Goal: Information Seeking & Learning: Learn about a topic

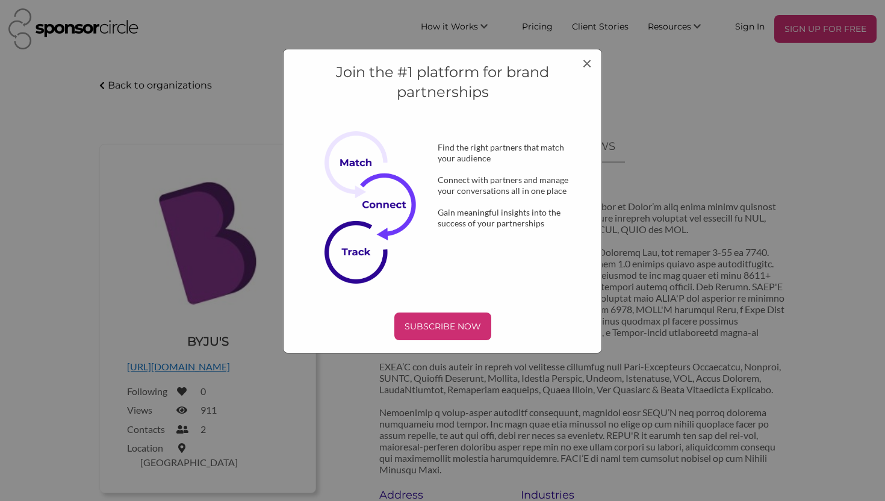
click at [576, 68] on h4 "Join the #1 platform for brand partnerships" at bounding box center [442, 82] width 293 height 40
click at [591, 67] on span "×" at bounding box center [587, 62] width 10 height 20
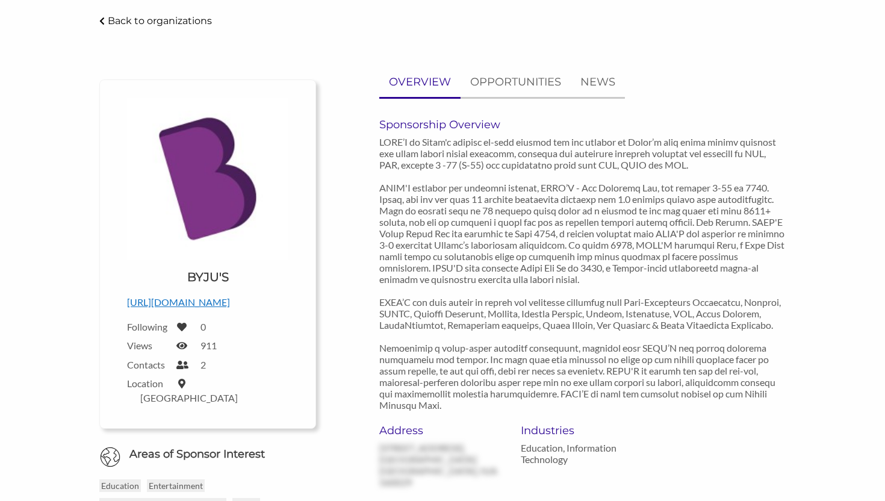
scroll to position [41, 0]
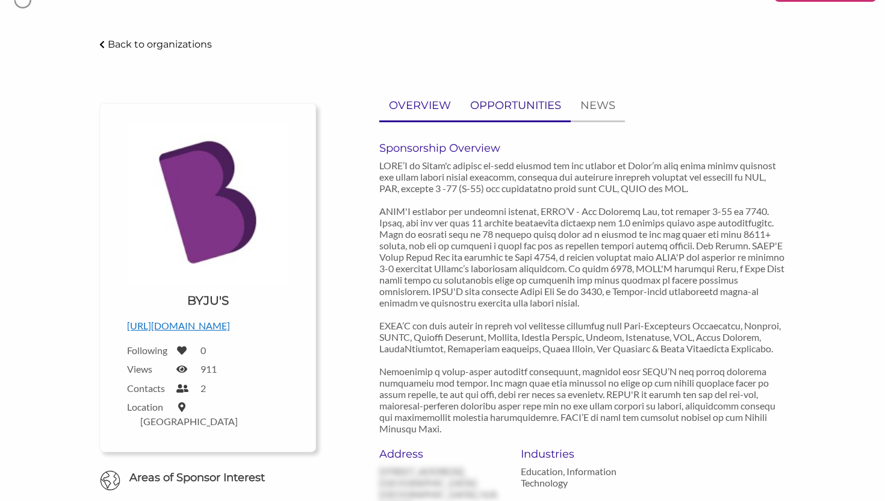
click at [505, 109] on p "OPPORTUNITIES" at bounding box center [515, 105] width 91 height 17
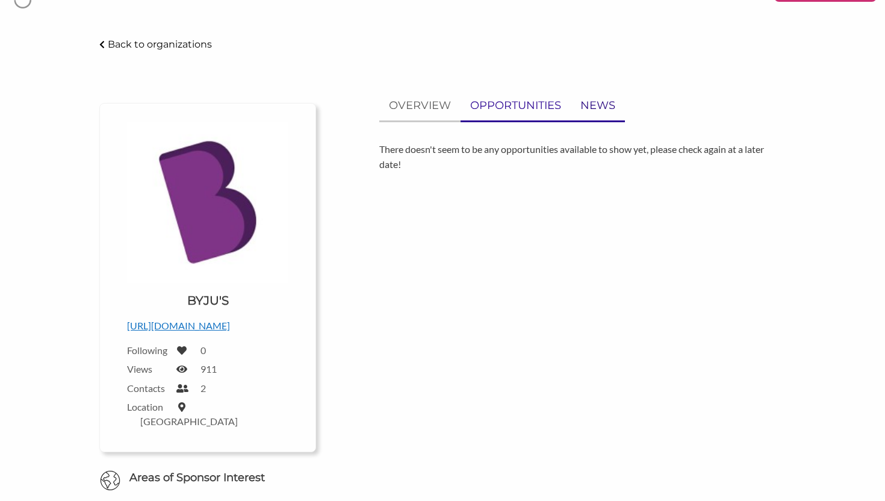
click at [602, 102] on p "NEWS" at bounding box center [597, 105] width 35 height 17
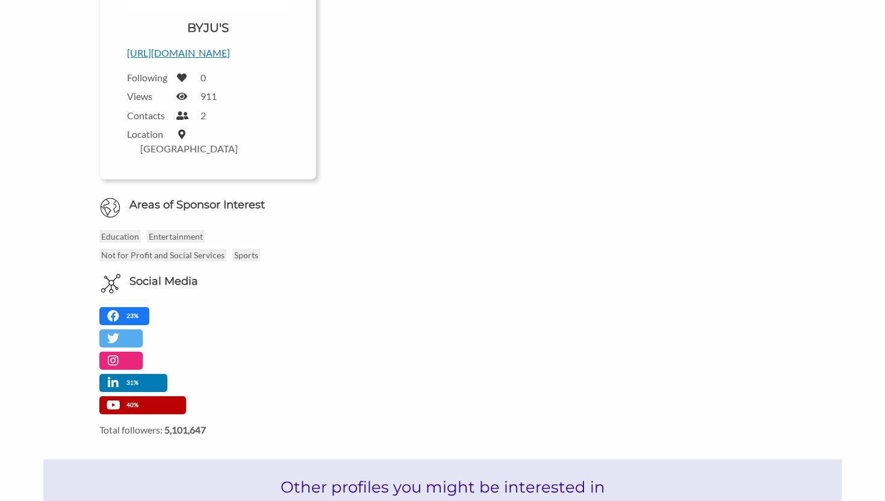
scroll to position [317, 0]
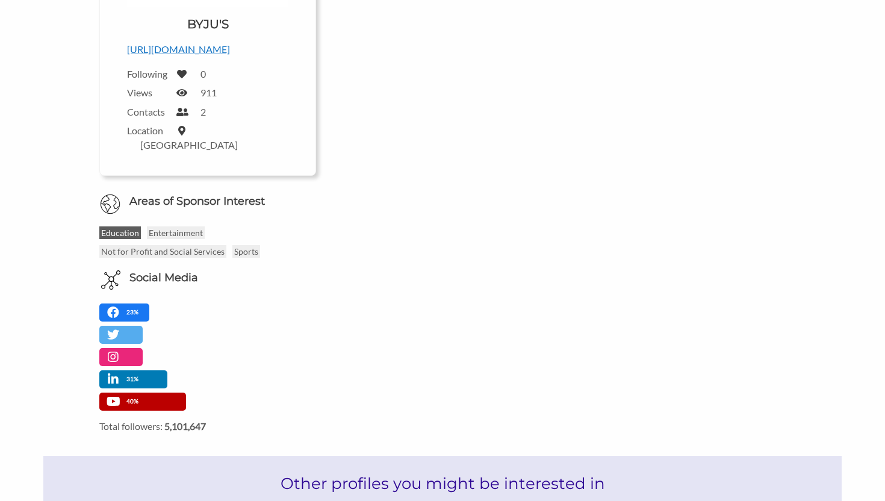
click at [135, 226] on p "Education" at bounding box center [120, 232] width 42 height 13
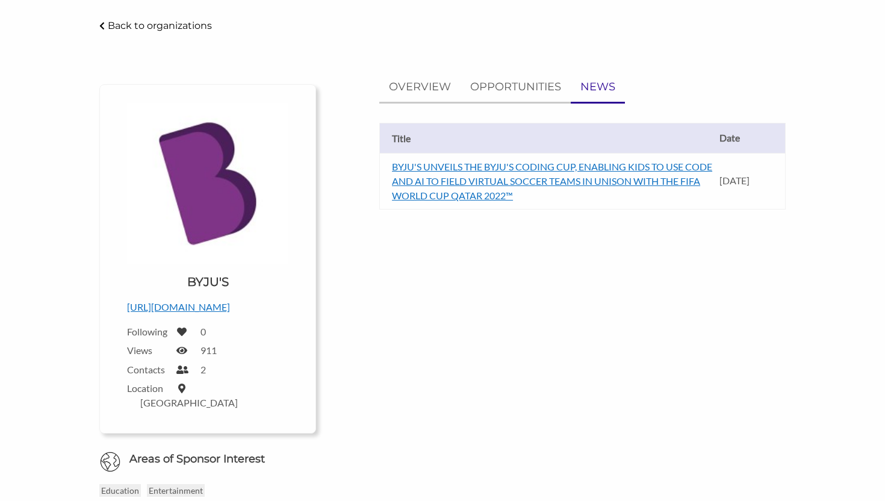
scroll to position [52, 0]
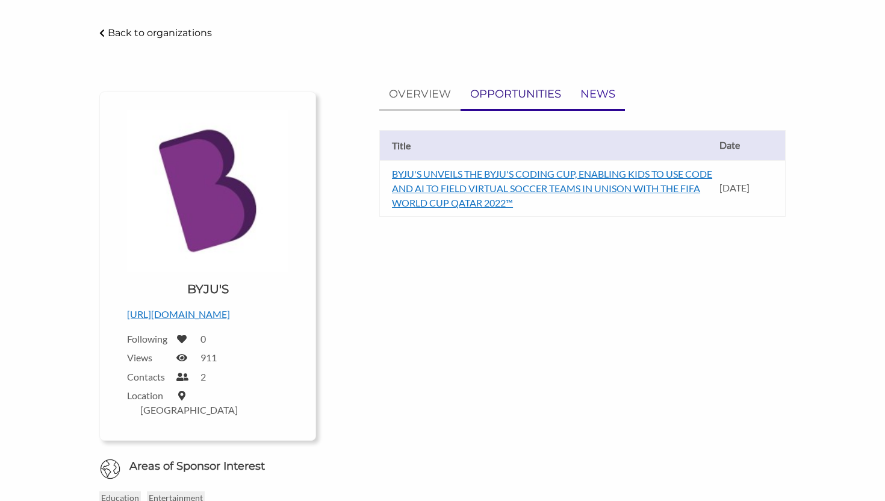
click at [488, 96] on p "OPPORTUNITIES" at bounding box center [515, 93] width 91 height 17
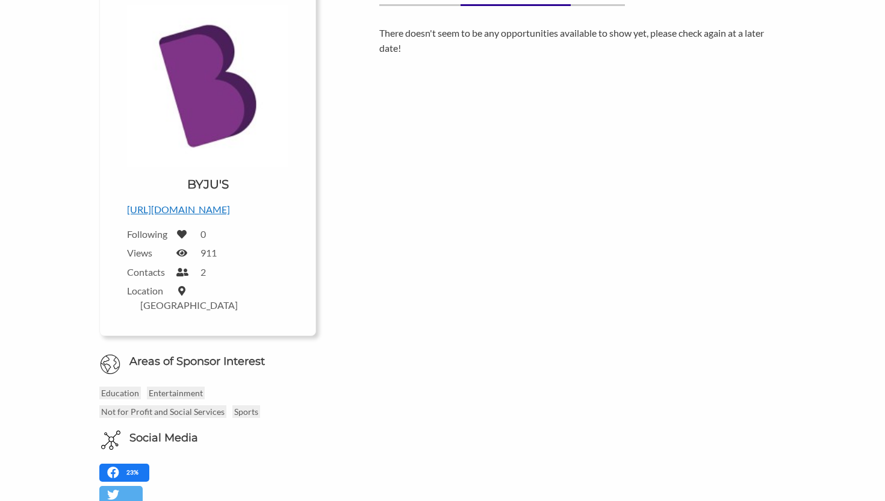
scroll to position [166, 0]
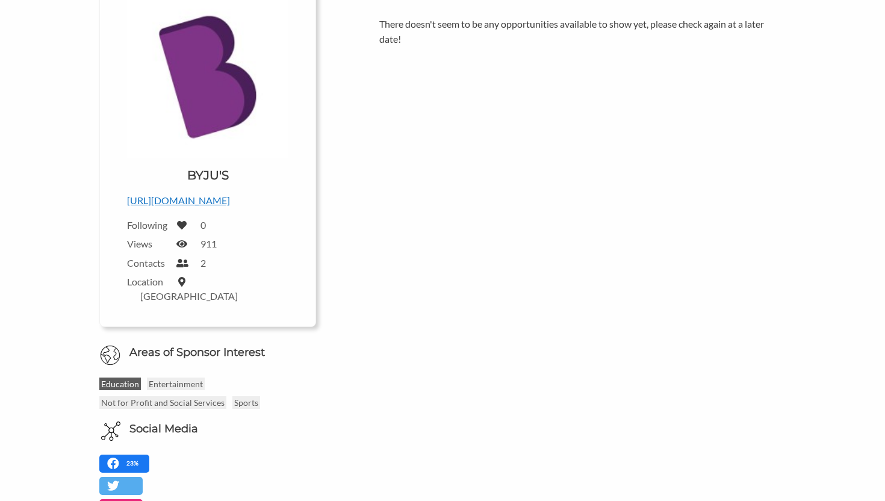
click at [129, 378] on p "Education" at bounding box center [120, 384] width 42 height 13
click at [207, 396] on p "Not for Profit and Social Services" at bounding box center [162, 402] width 127 height 13
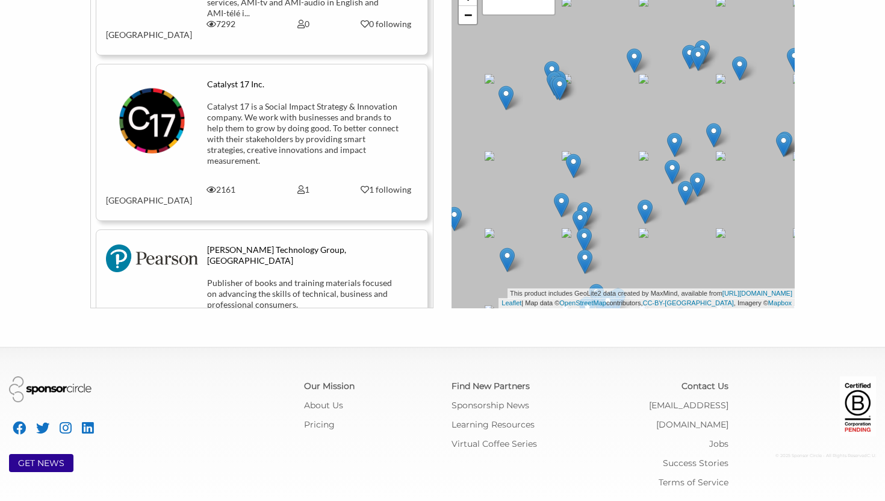
scroll to position [89, 0]
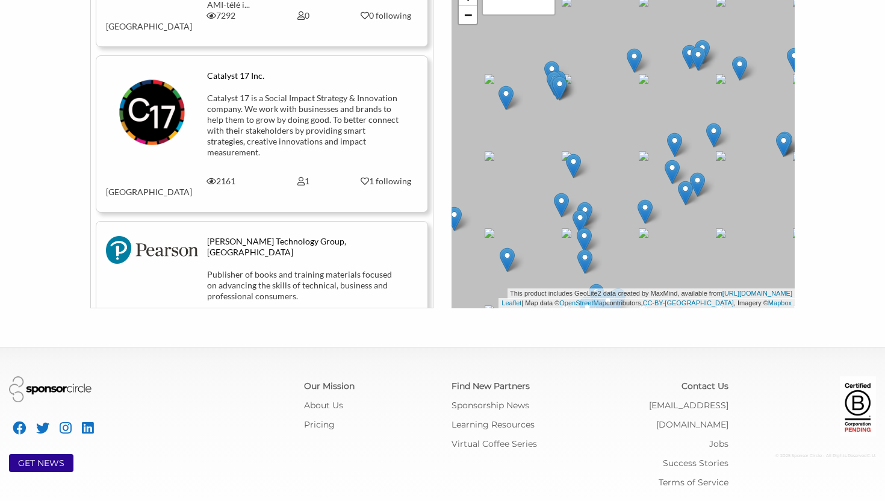
click at [243, 236] on div "[PERSON_NAME] Technology Group, [GEOGRAPHIC_DATA]" at bounding box center [303, 247] width 193 height 22
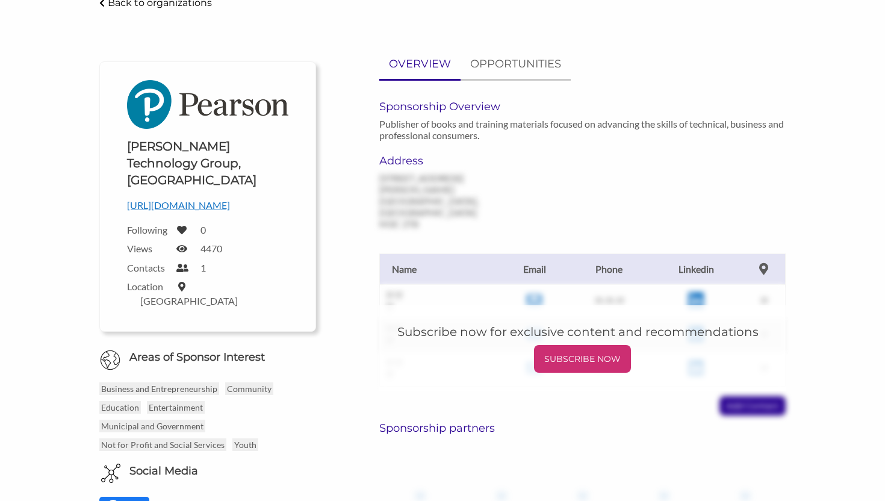
scroll to position [85, 0]
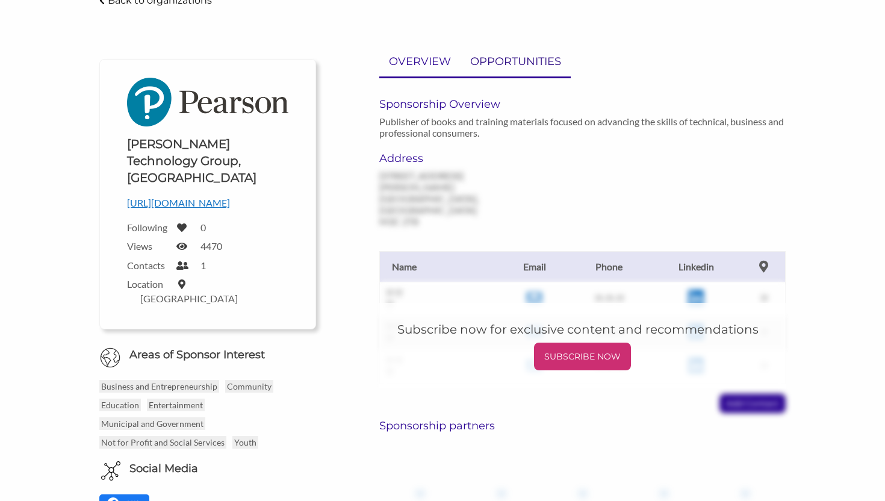
click at [501, 70] on p "OPPORTUNITIES" at bounding box center [515, 61] width 91 height 17
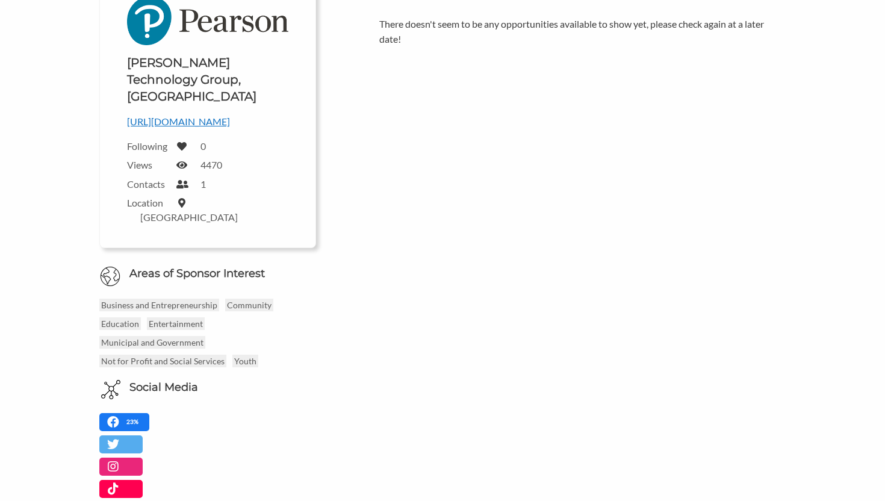
scroll to position [243, 0]
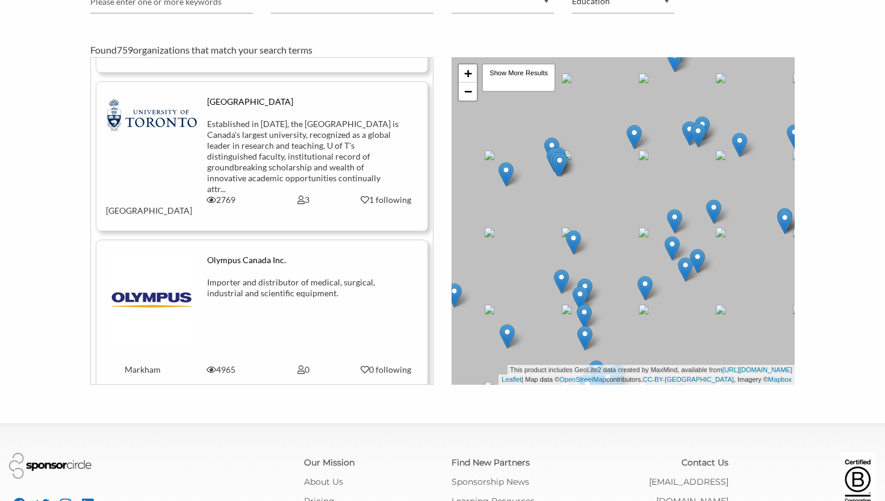
scroll to position [6916, 0]
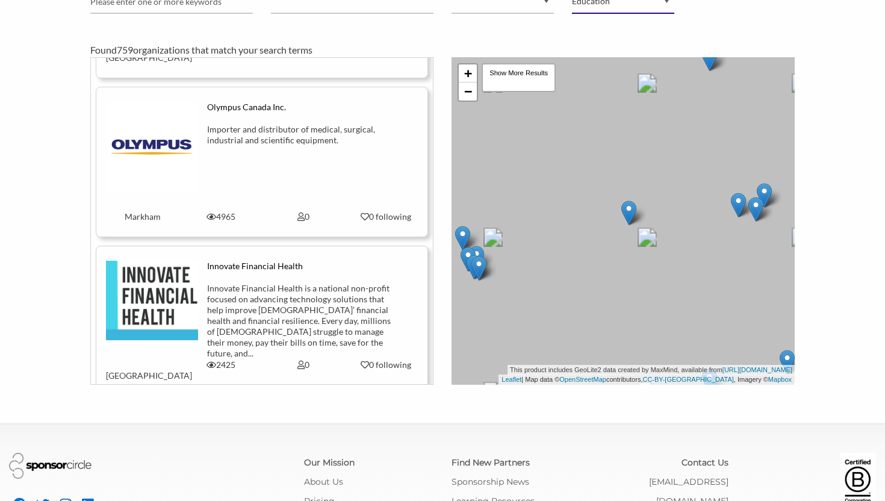
click at [615, 7] on select "Animal Welfare Arts and Culture Business and Entrepreneurship Community Diversi…" at bounding box center [623, 1] width 102 height 23
